Goal: Information Seeking & Learning: Understand process/instructions

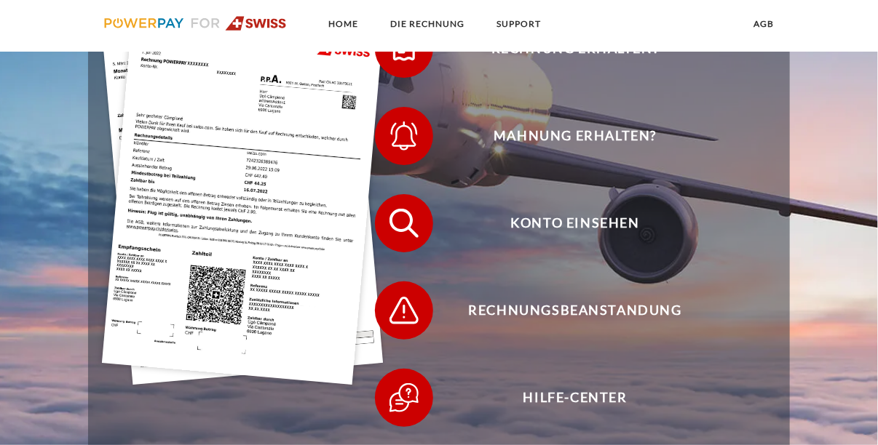
scroll to position [365, 0]
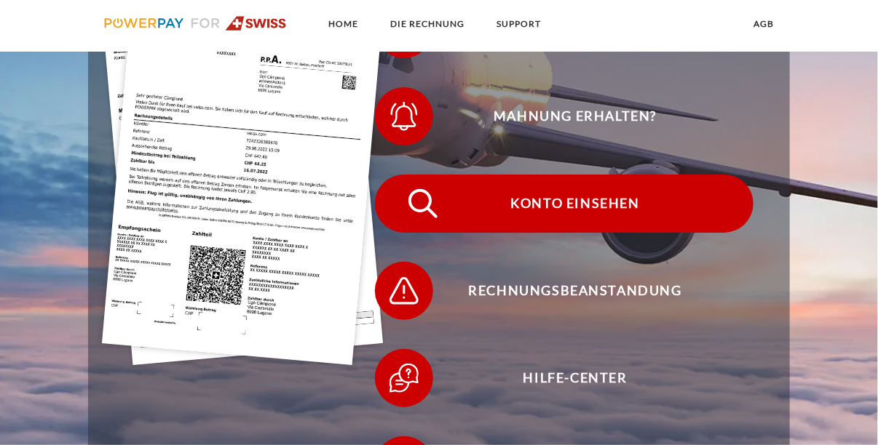
click at [422, 205] on img at bounding box center [423, 204] width 36 height 36
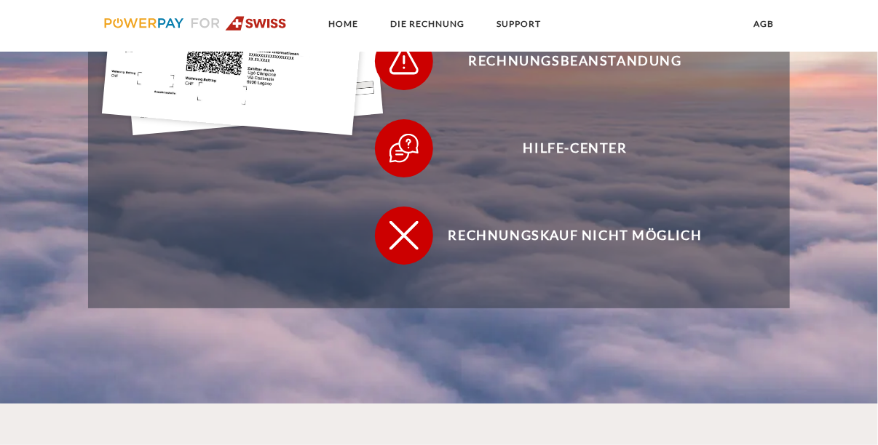
scroll to position [0, 0]
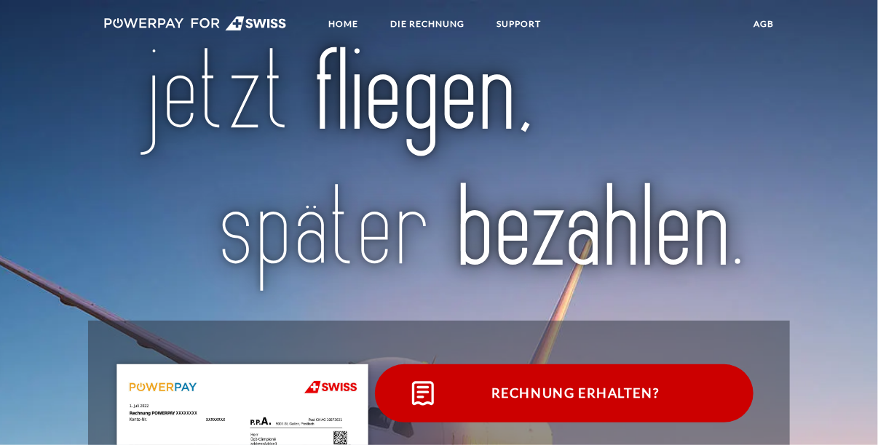
click at [565, 395] on span "Rechnung erhalten?" at bounding box center [575, 394] width 357 height 58
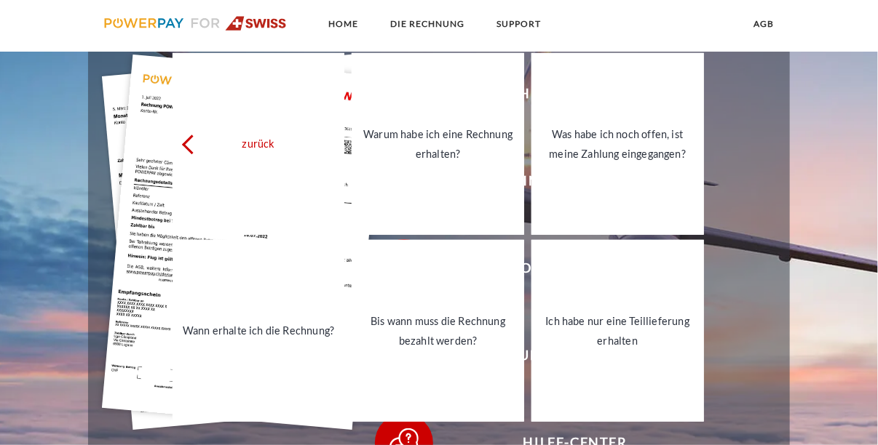
scroll to position [291, 0]
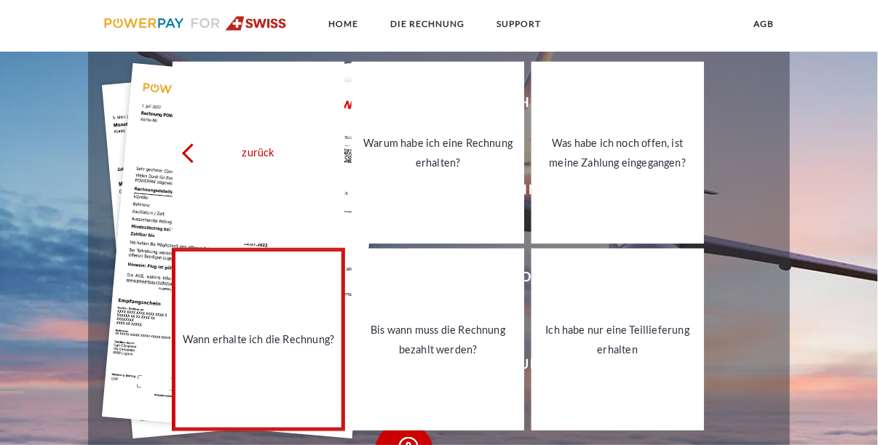
click at [242, 342] on div "Wann erhalte ich die Rechnung?" at bounding box center [258, 340] width 155 height 20
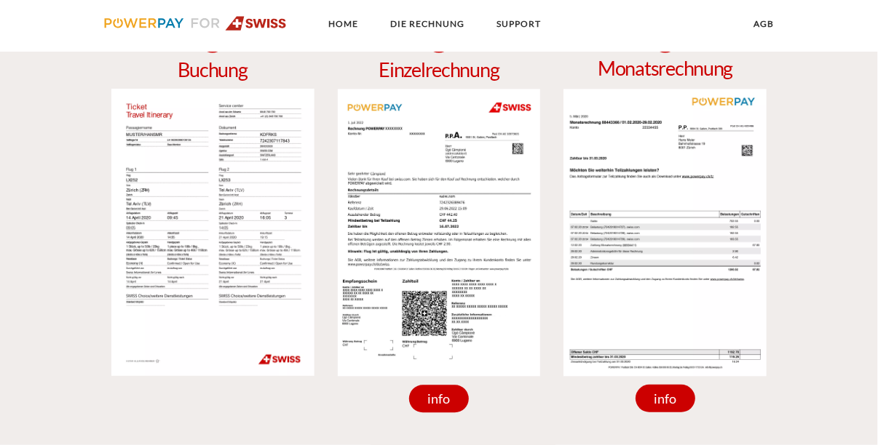
scroll to position [1181, 0]
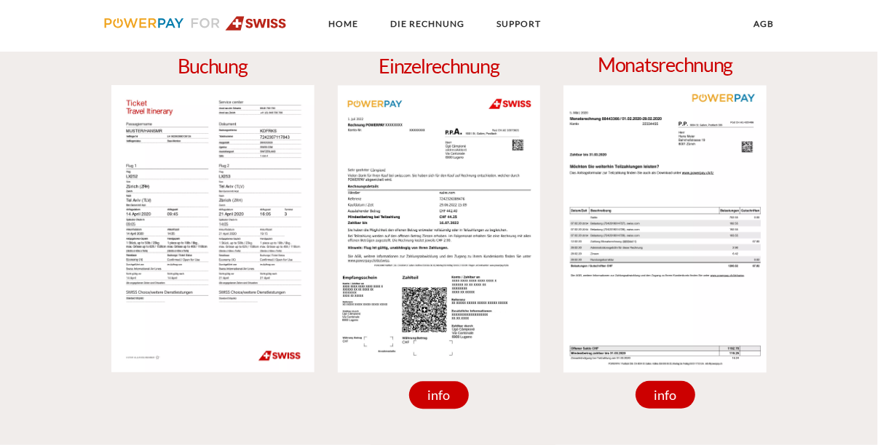
click at [243, 251] on img at bounding box center [212, 229] width 203 height 288
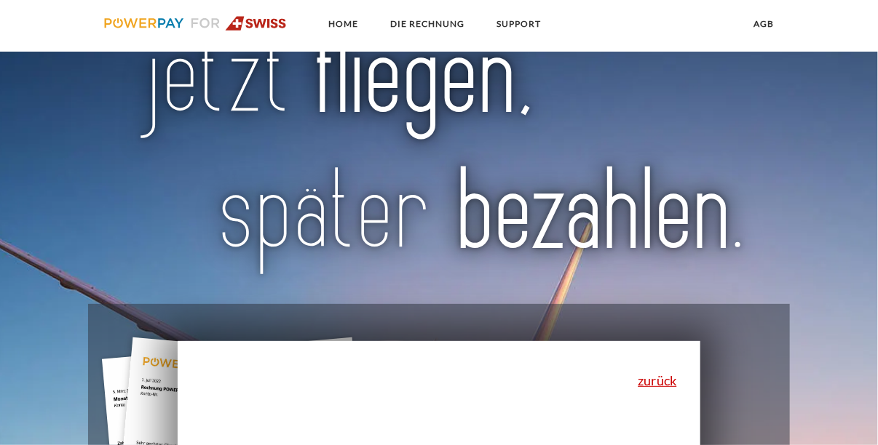
scroll to position [0, 0]
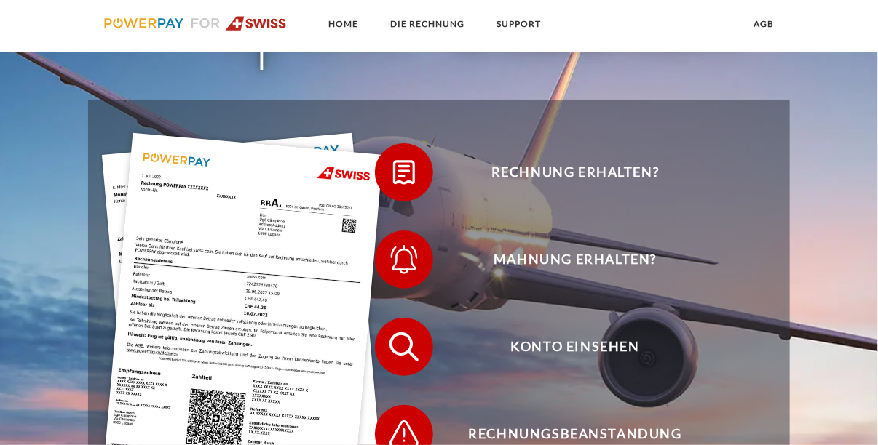
scroll to position [303, 0]
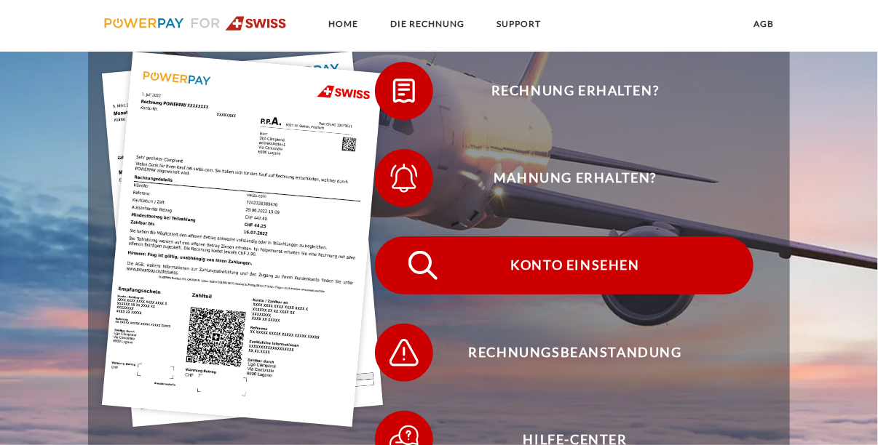
click at [439, 271] on img at bounding box center [423, 265] width 36 height 36
